Goal: Navigation & Orientation: Go to known website

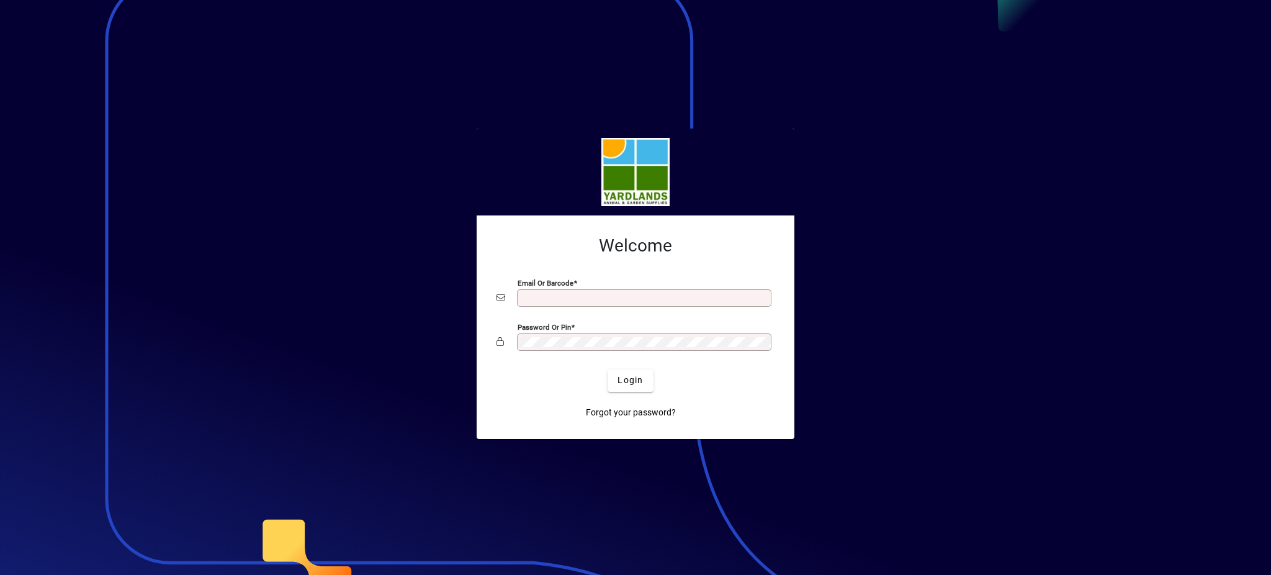
type input "**********"
click at [508, 349] on div "Password or Pin" at bounding box center [635, 342] width 278 height 24
click at [607, 369] on button "Login" at bounding box center [629, 380] width 45 height 22
